Goal: Task Accomplishment & Management: Complete application form

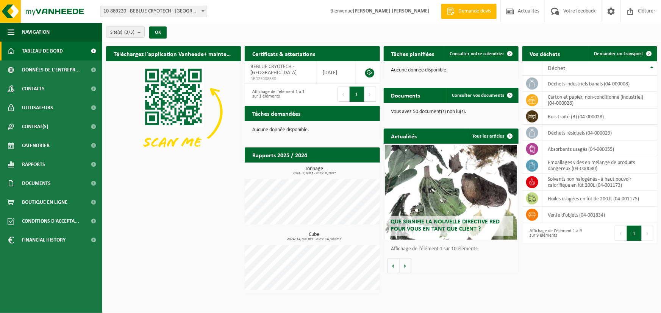
click at [349, 162] on link "Consulter les rapports" at bounding box center [346, 169] width 65 height 15
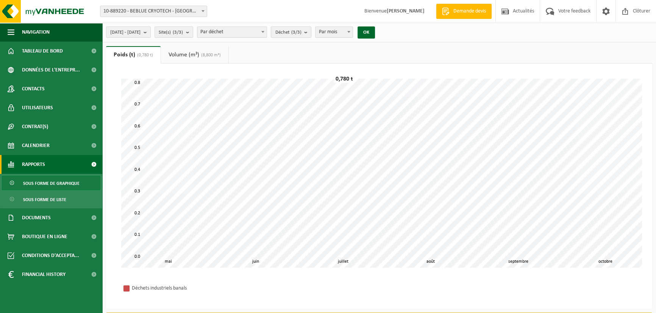
click at [301, 29] on span "Déchet (3/3)" at bounding box center [288, 32] width 26 height 11
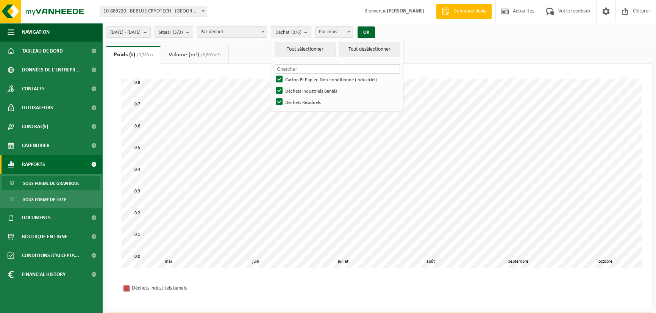
click at [301, 30] on count "(3/3)" at bounding box center [296, 32] width 10 height 5
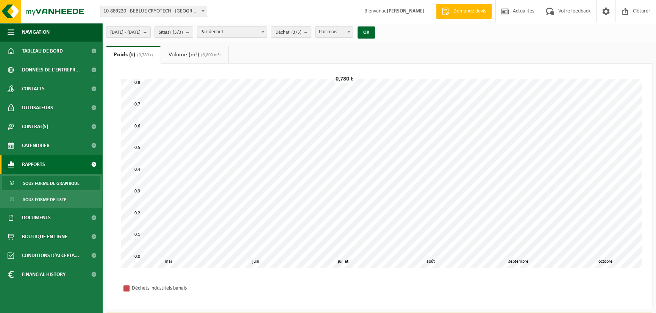
click at [266, 33] on span "Par déchet" at bounding box center [231, 32] width 69 height 11
select select "2"
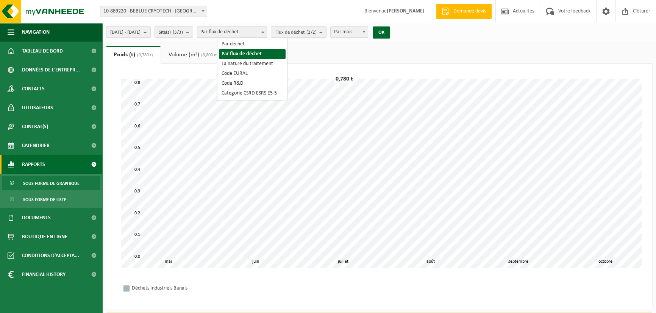
click at [256, 34] on span "Par flux de déchet" at bounding box center [231, 32] width 69 height 11
click at [262, 29] on span "Par flux de déchet" at bounding box center [231, 32] width 69 height 11
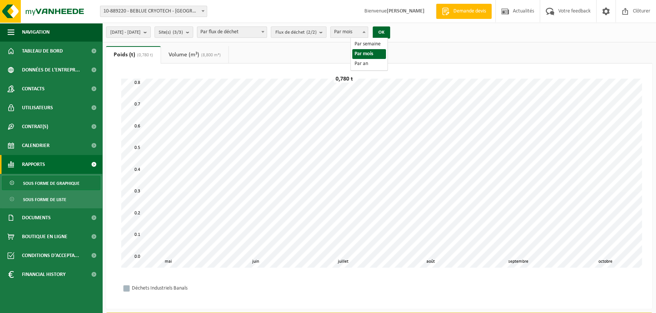
click at [364, 29] on span "Par mois" at bounding box center [349, 32] width 37 height 11
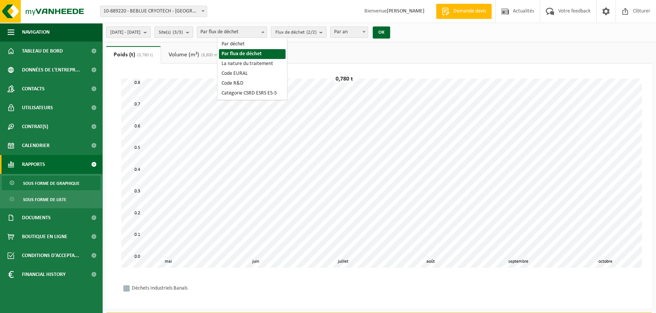
click at [267, 33] on span "Par flux de déchet" at bounding box center [231, 32] width 69 height 11
click at [390, 31] on button "OK" at bounding box center [381, 33] width 17 height 12
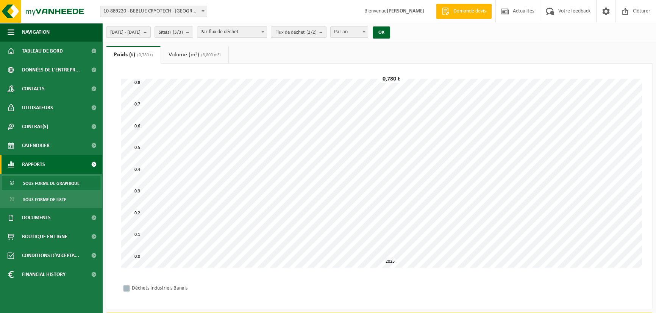
click at [367, 30] on span "Par an" at bounding box center [349, 32] width 37 height 11
select select "1"
click at [390, 32] on button "OK" at bounding box center [381, 33] width 17 height 12
click at [151, 33] on button "2025-05-01 - 2025-10-09" at bounding box center [128, 32] width 45 height 11
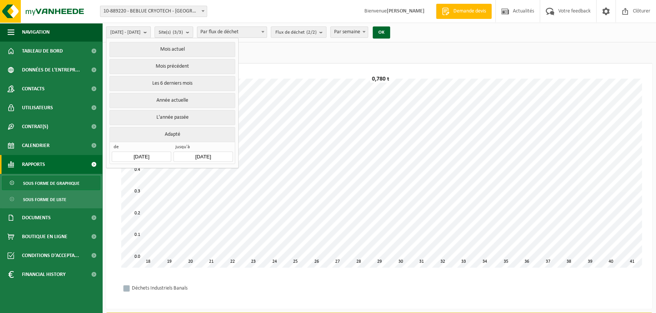
click at [151, 33] on button "2025-05-01 - 2025-10-09" at bounding box center [128, 32] width 45 height 11
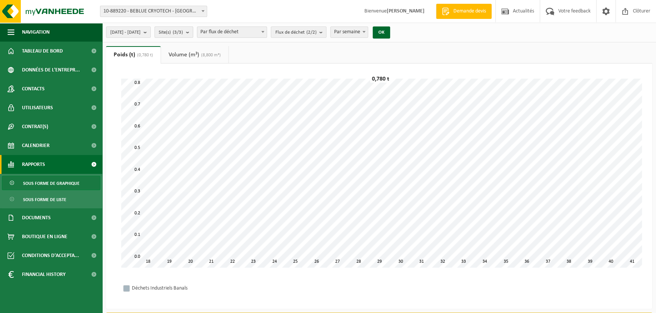
click at [193, 31] on button "Site(s) (3/3)" at bounding box center [173, 32] width 39 height 11
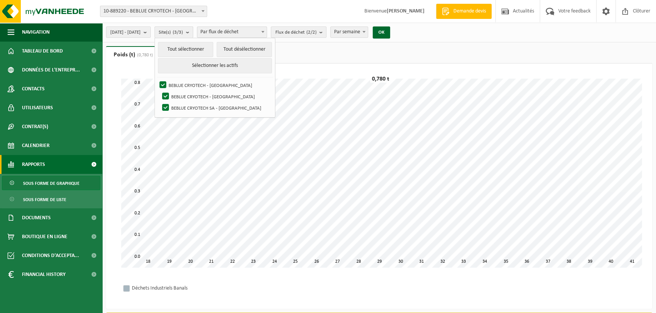
click at [193, 31] on button "Site(s) (3/3)" at bounding box center [173, 32] width 39 height 11
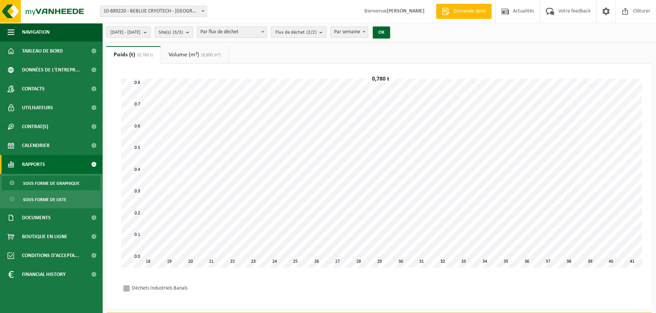
click at [316, 31] on span "Flux de déchet (2/2)" at bounding box center [295, 32] width 41 height 11
click at [366, 32] on span "Par semaine" at bounding box center [349, 32] width 37 height 11
click at [42, 165] on span "Rapports" at bounding box center [33, 164] width 23 height 19
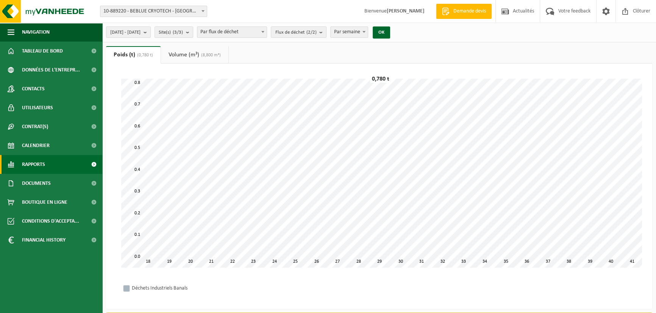
click at [42, 165] on span "Rapports" at bounding box center [33, 164] width 23 height 19
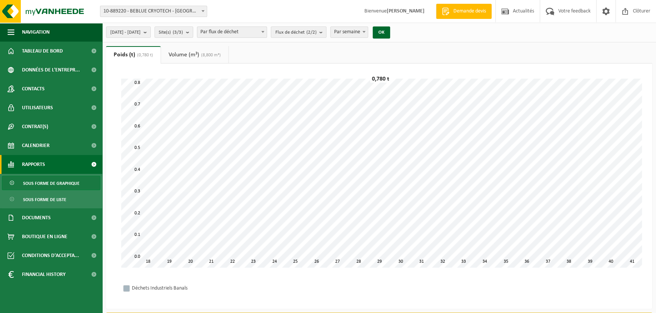
click at [45, 185] on span "Sous forme de graphique" at bounding box center [51, 183] width 56 height 14
click at [45, 199] on span "Sous forme de liste" at bounding box center [44, 200] width 43 height 14
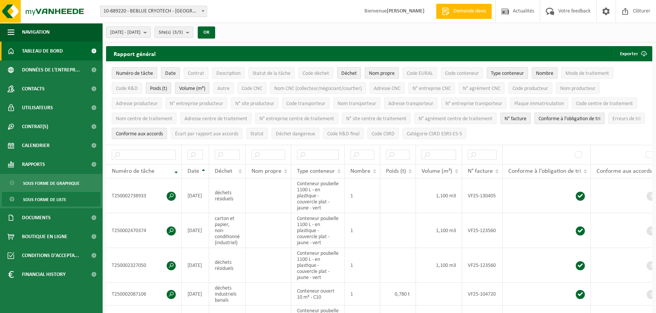
click at [45, 55] on span "Tableau de bord" at bounding box center [42, 51] width 41 height 19
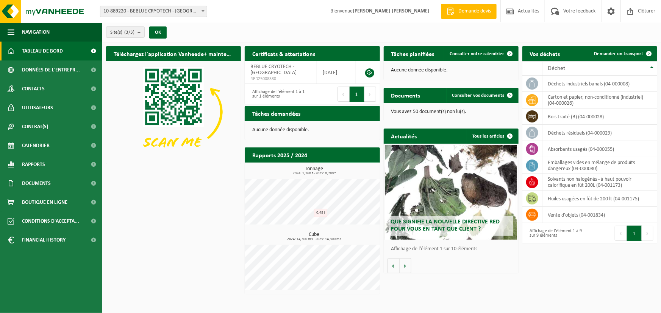
click at [328, 162] on link "Consulter les rapports" at bounding box center [346, 169] width 65 height 15
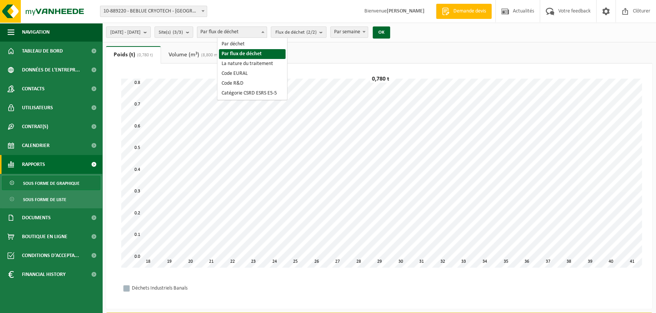
click at [257, 32] on span "Par flux de déchet" at bounding box center [231, 32] width 69 height 11
click at [307, 29] on span "Flux de déchet (2/2)" at bounding box center [295, 32] width 41 height 11
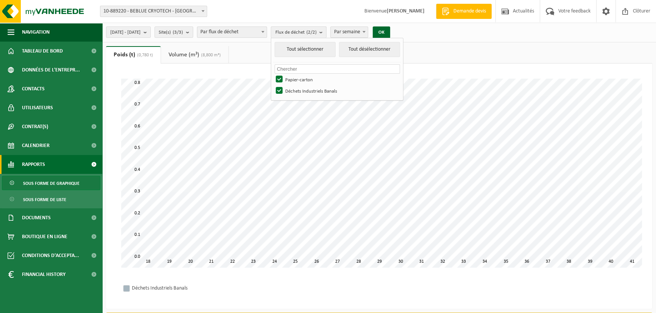
click at [307, 29] on span "Flux de déchet (2/2)" at bounding box center [295, 32] width 41 height 11
click at [366, 32] on span "Par semaine" at bounding box center [349, 32] width 37 height 11
click at [188, 55] on link "Volume (m³) (8,800 m³)" at bounding box center [194, 54] width 67 height 17
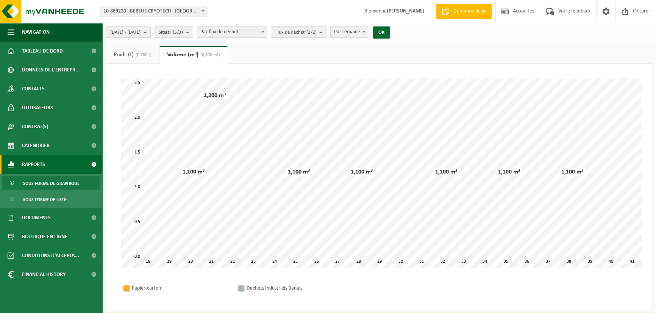
click at [140, 34] on span "2025-05-01 - 2025-10-09" at bounding box center [125, 32] width 30 height 11
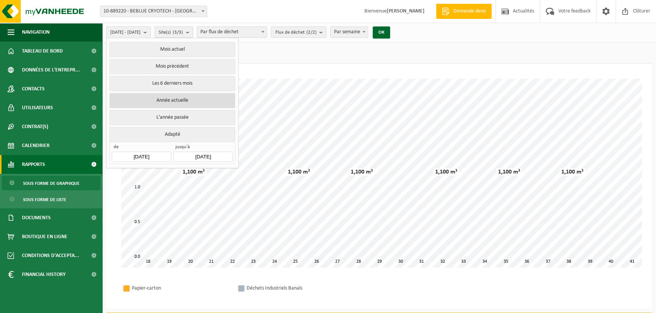
click at [184, 101] on button "Année actuelle" at bounding box center [171, 100] width 125 height 15
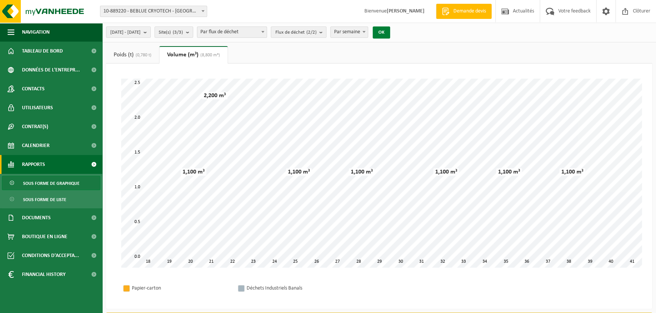
click at [390, 29] on button "OK" at bounding box center [381, 33] width 17 height 12
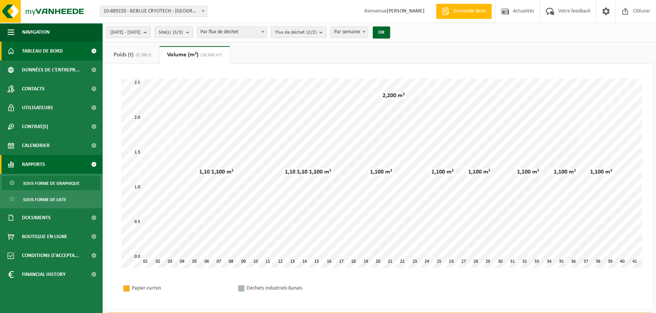
click at [52, 49] on span "Tableau de bord" at bounding box center [42, 51] width 41 height 19
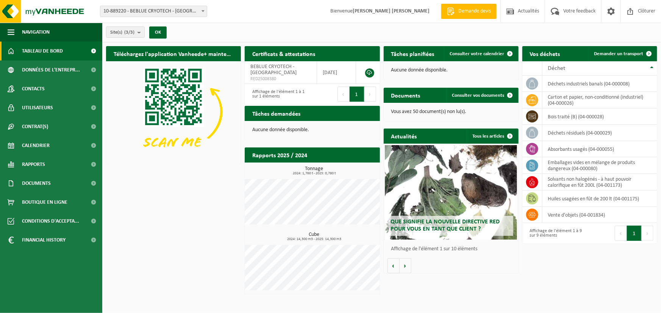
click at [38, 51] on span "Tableau de bord" at bounding box center [42, 51] width 41 height 19
click at [490, 55] on span "Consulter votre calendrier" at bounding box center [477, 53] width 55 height 5
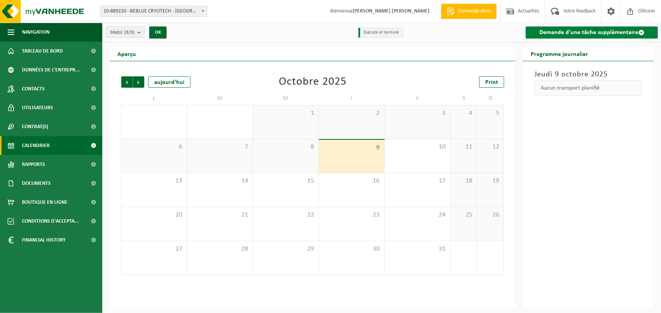
click at [571, 33] on link "Demande d'une tâche supplémentaire" at bounding box center [591, 33] width 132 height 12
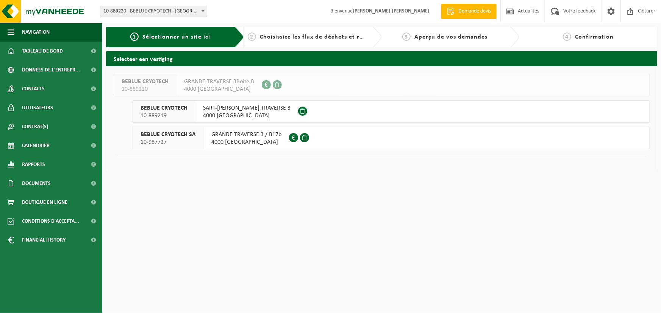
click at [207, 86] on span "4000 [GEOGRAPHIC_DATA]" at bounding box center [219, 90] width 70 height 8
click at [269, 101] on div "SART-[PERSON_NAME] TRAVERSE 3 4000 [GEOGRAPHIC_DATA]" at bounding box center [246, 112] width 103 height 22
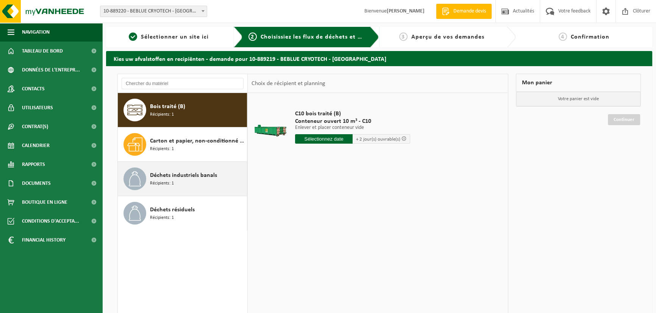
click at [191, 176] on span "Déchets industriels banals" at bounding box center [183, 175] width 67 height 9
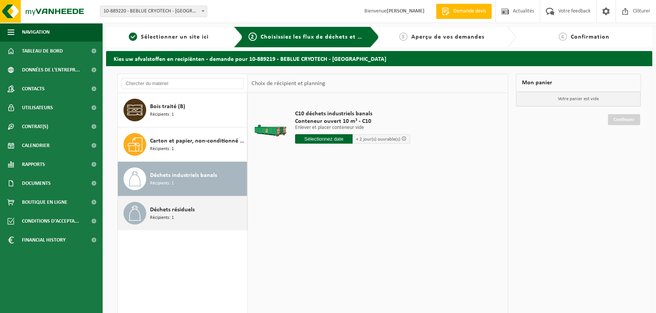
click at [189, 204] on div "Déchets résiduels Récipients: 1" at bounding box center [197, 213] width 95 height 23
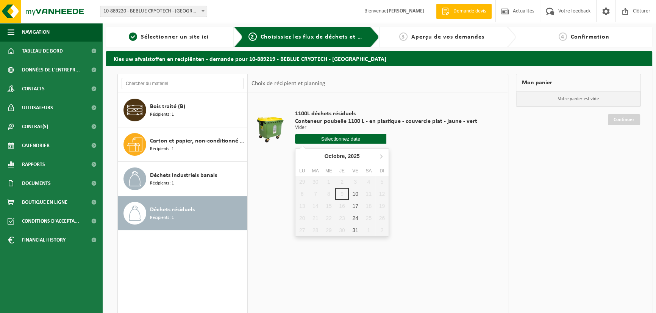
click at [338, 141] on input "text" at bounding box center [340, 138] width 91 height 9
click at [353, 193] on div "10" at bounding box center [355, 194] width 13 height 12
type input "à partir de [DATE]"
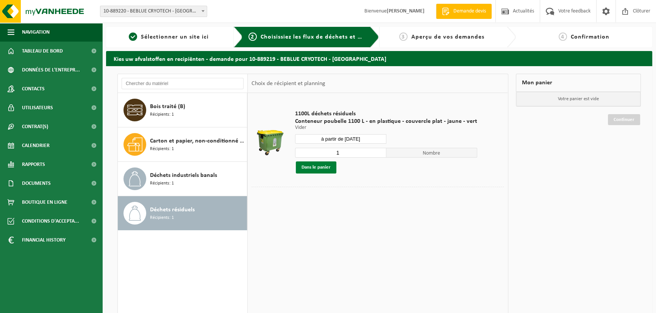
click at [316, 168] on button "Dans le panier" at bounding box center [316, 168] width 41 height 12
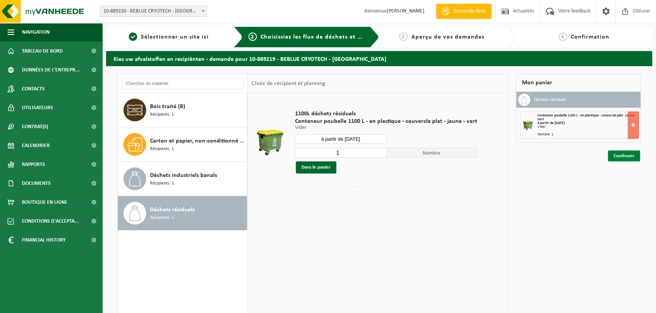
click at [618, 158] on link "Continuer" at bounding box center [624, 156] width 32 height 11
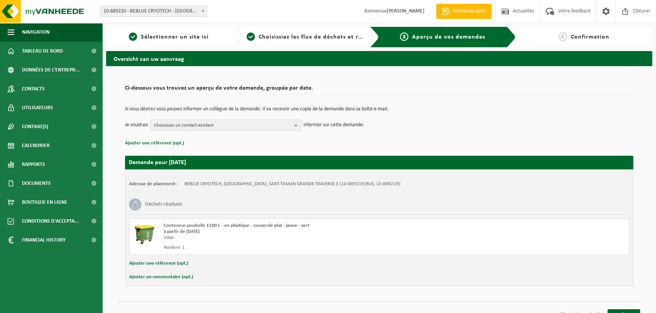
click at [214, 122] on span "Choisissez un contact existant" at bounding box center [222, 125] width 137 height 11
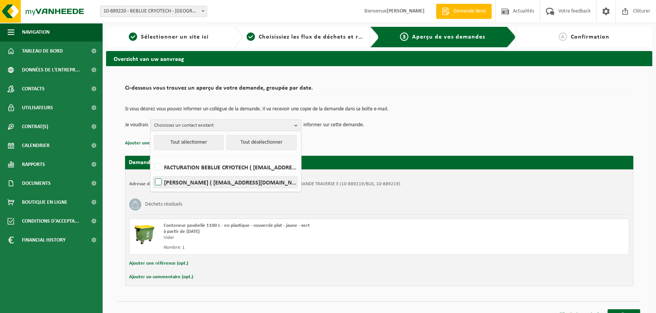
click at [178, 180] on label "[PERSON_NAME] ( [EMAIL_ADDRESS][DOMAIN_NAME] )" at bounding box center [225, 182] width 144 height 11
click at [152, 173] on input "[PERSON_NAME] ( [EMAIL_ADDRESS][DOMAIN_NAME] )" at bounding box center [152, 173] width 0 height 0
checkbox input "true"
click at [160, 166] on label "FACTURATION BEBLUE CRYOTECH ( accounting@beblue-cryotech.eu )" at bounding box center [225, 167] width 144 height 11
click at [152, 158] on input "FACTURATION BEBLUE CRYOTECH ( accounting@beblue-cryotech.eu )" at bounding box center [152, 157] width 0 height 0
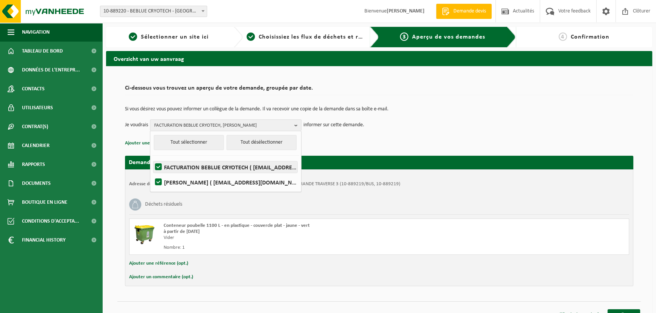
click at [161, 167] on label "FACTURATION BEBLUE CRYOTECH ( accounting@beblue-cryotech.eu )" at bounding box center [225, 167] width 144 height 11
click at [152, 158] on input "FACTURATION BEBLUE CRYOTECH ( accounting@beblue-cryotech.eu )" at bounding box center [152, 157] width 0 height 0
checkbox input "false"
click at [285, 128] on span "ROMAIN HELLIN" at bounding box center [222, 125] width 137 height 11
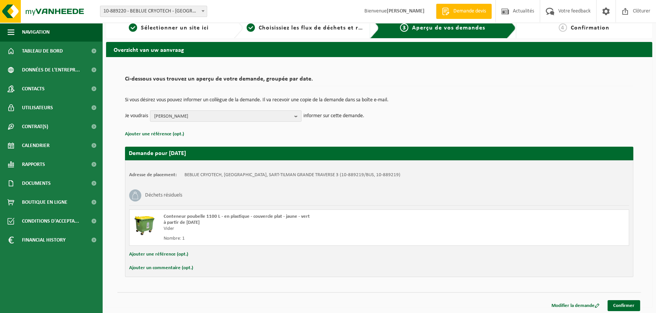
scroll to position [11, 0]
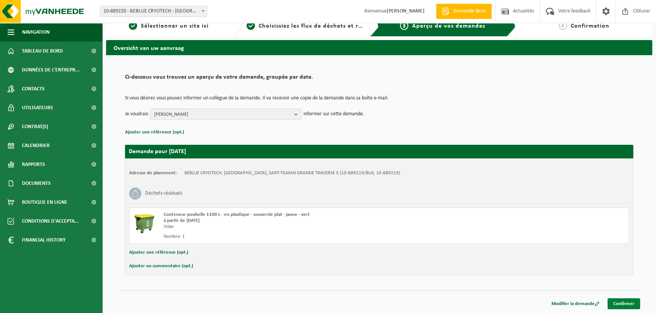
click at [617, 303] on link "Confirmer" at bounding box center [623, 304] width 33 height 11
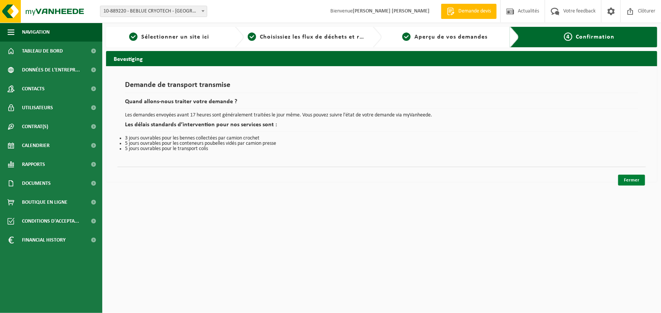
click at [633, 180] on link "Fermer" at bounding box center [631, 180] width 27 height 11
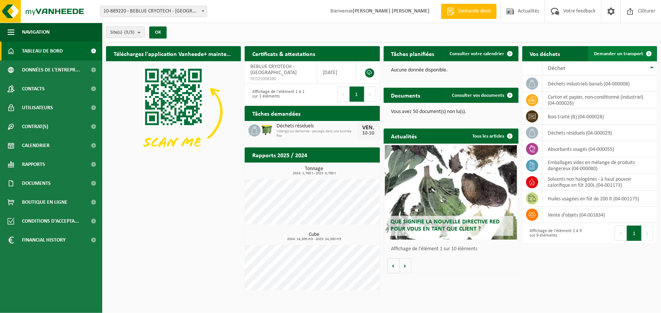
click at [617, 53] on span "Demander un transport" at bounding box center [618, 53] width 49 height 5
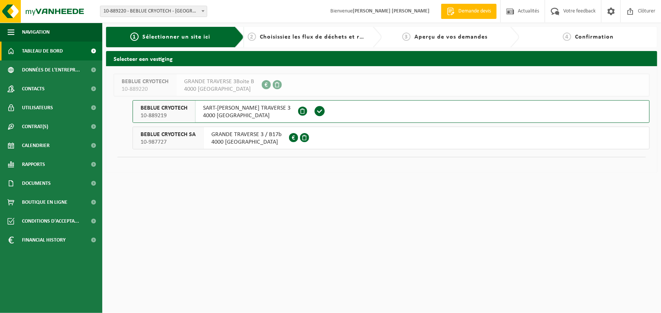
click at [61, 52] on span "Tableau de bord" at bounding box center [42, 51] width 41 height 19
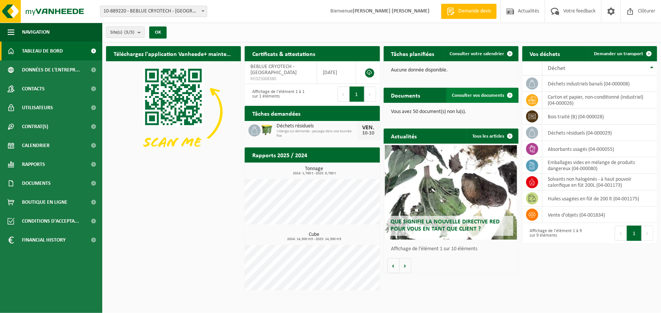
click at [472, 96] on span "Consulter vos documents" at bounding box center [478, 95] width 52 height 5
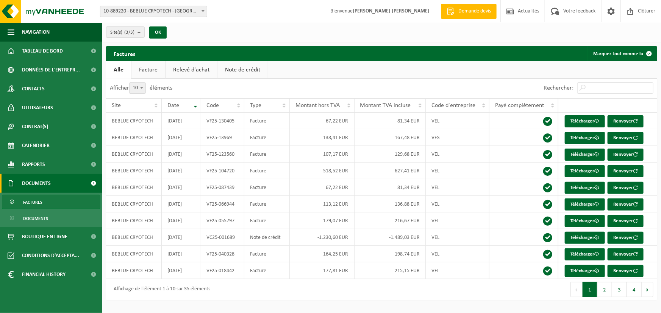
click at [250, 73] on link "Note de crédit" at bounding box center [242, 69] width 50 height 17
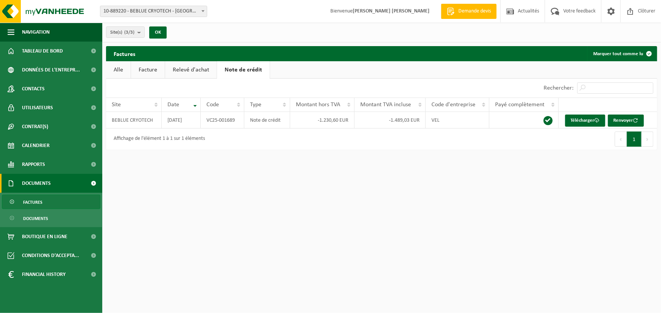
click at [195, 70] on link "Relevé d'achat" at bounding box center [190, 69] width 51 height 17
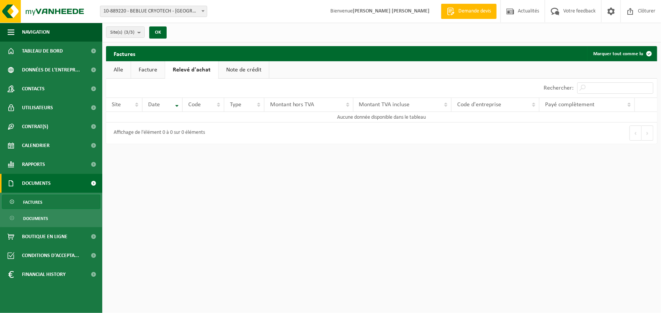
click at [159, 68] on link "Facture" at bounding box center [148, 69] width 34 height 17
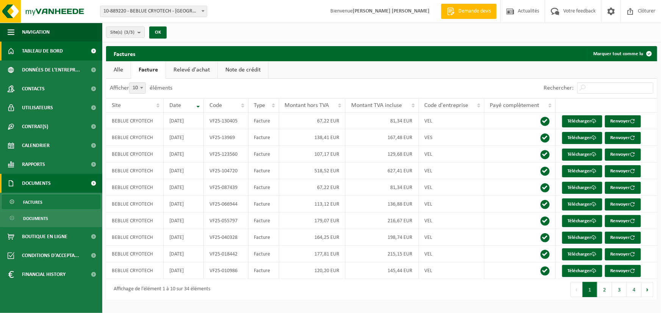
click at [54, 54] on span "Tableau de bord" at bounding box center [42, 51] width 41 height 19
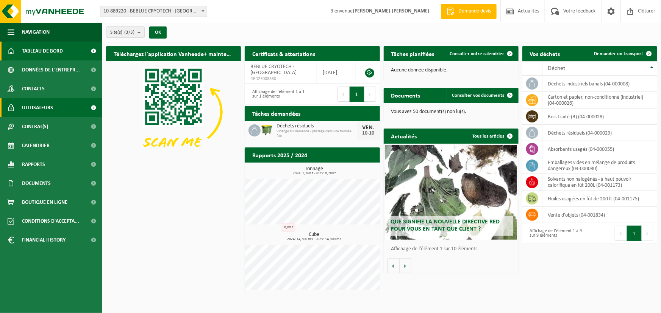
click at [49, 111] on span "Utilisateurs" at bounding box center [37, 107] width 31 height 19
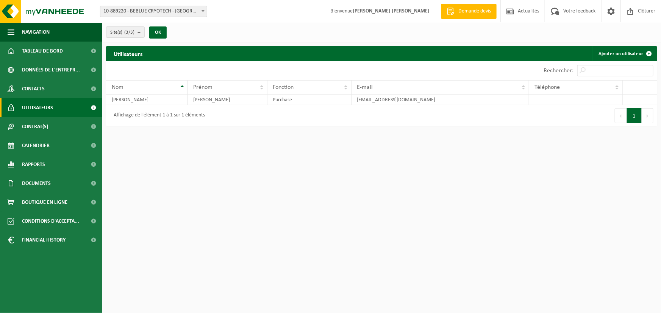
click at [78, 106] on link "Utilisateurs" at bounding box center [51, 107] width 102 height 19
click at [65, 49] on link "Tableau de bord" at bounding box center [51, 51] width 102 height 19
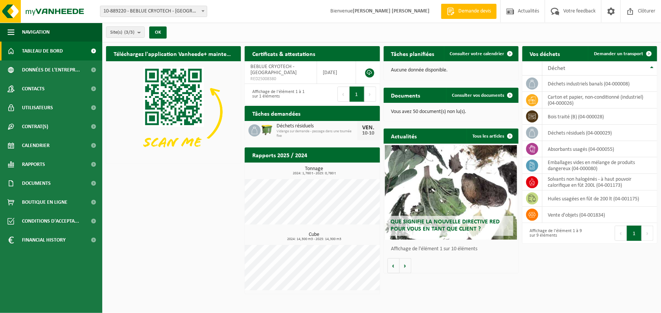
click at [434, 112] on p "Vous avez 50 document(s) non lu(s)." at bounding box center [451, 111] width 120 height 5
click at [481, 95] on span "Consulter vos documents" at bounding box center [478, 95] width 52 height 5
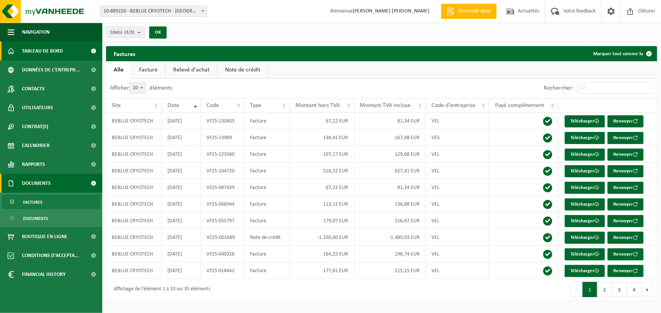
click at [37, 48] on span "Tableau de bord" at bounding box center [42, 51] width 41 height 19
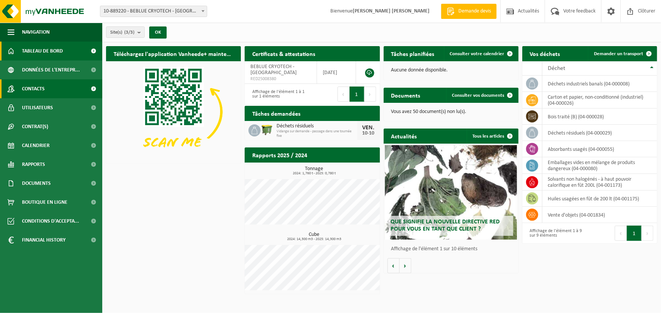
click at [51, 90] on link "Contacts" at bounding box center [51, 89] width 102 height 19
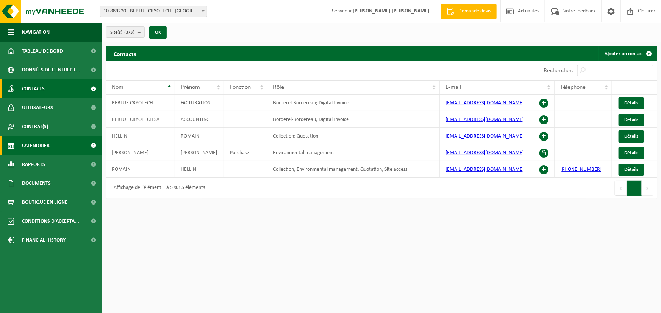
click at [51, 153] on link "Calendrier" at bounding box center [51, 145] width 102 height 19
